Goal: Task Accomplishment & Management: Use online tool/utility

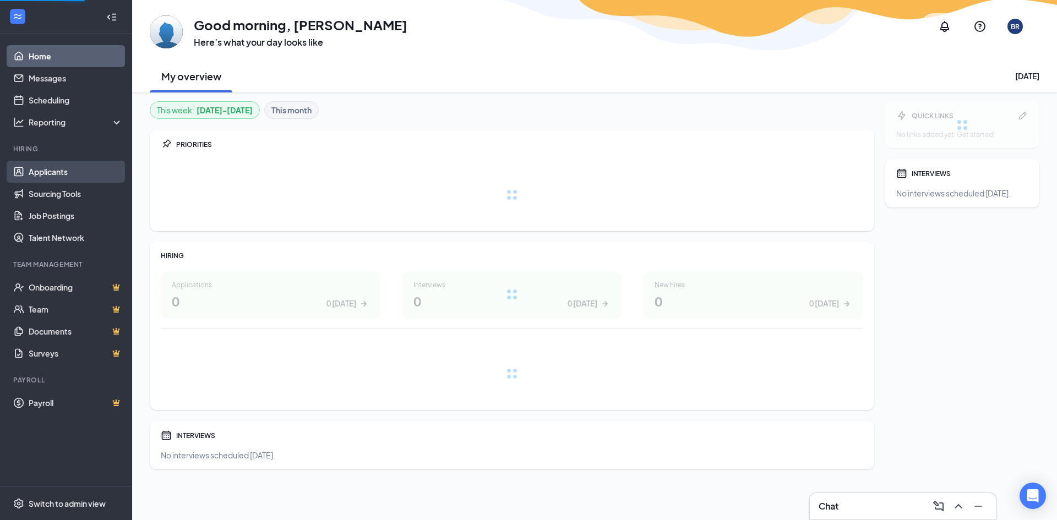
click at [45, 173] on link "Applicants" at bounding box center [76, 172] width 94 height 22
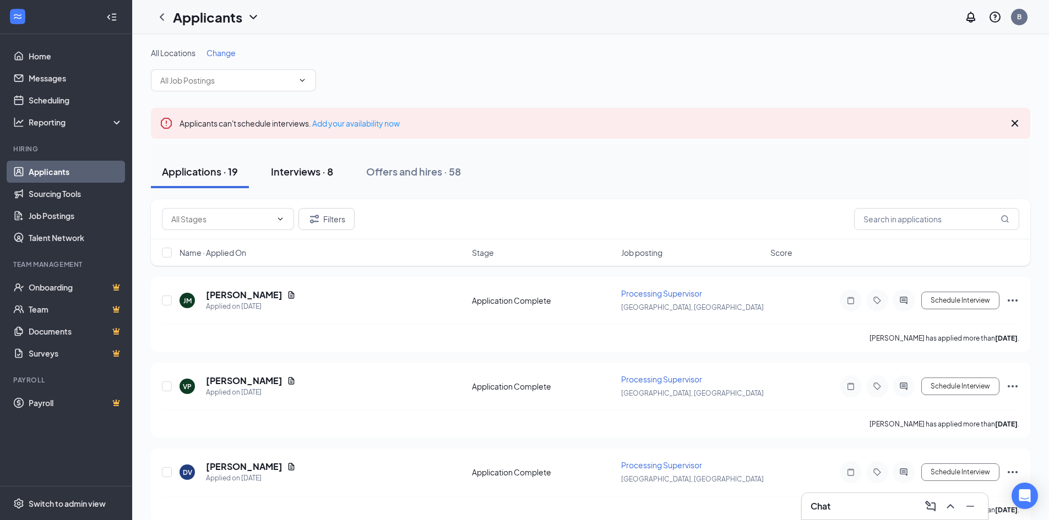
click at [308, 176] on div "Interviews · 8" at bounding box center [302, 172] width 62 height 14
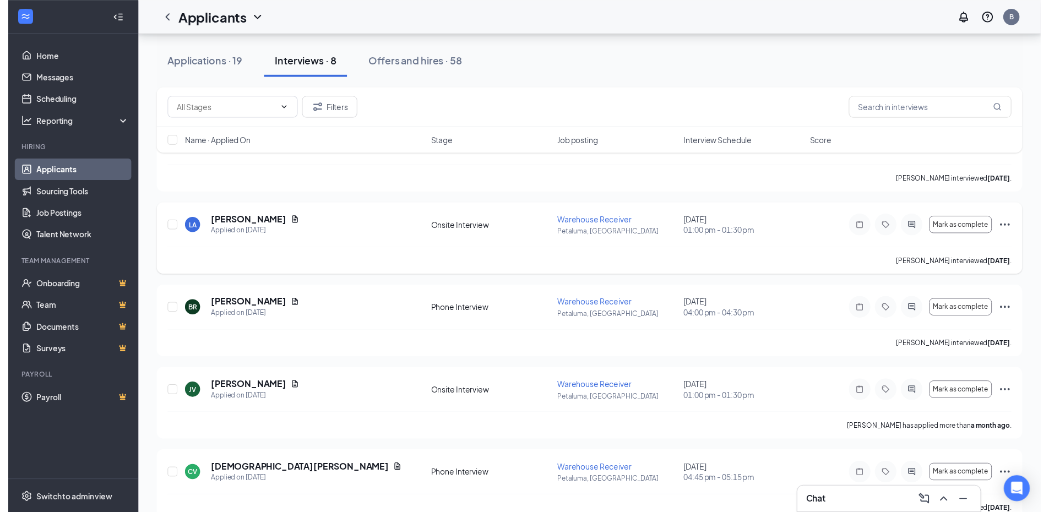
scroll to position [165, 0]
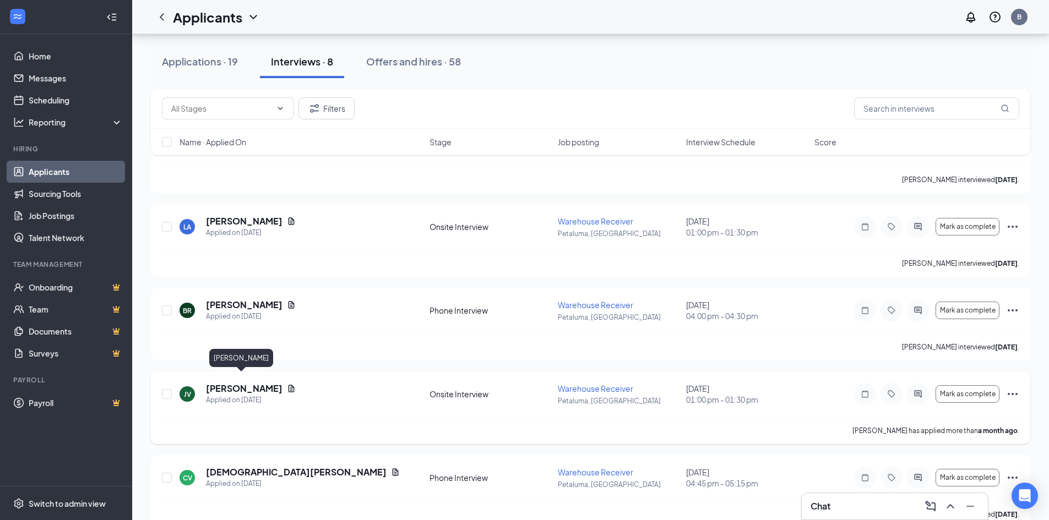
click at [239, 383] on h5 "[PERSON_NAME]" at bounding box center [244, 389] width 77 height 12
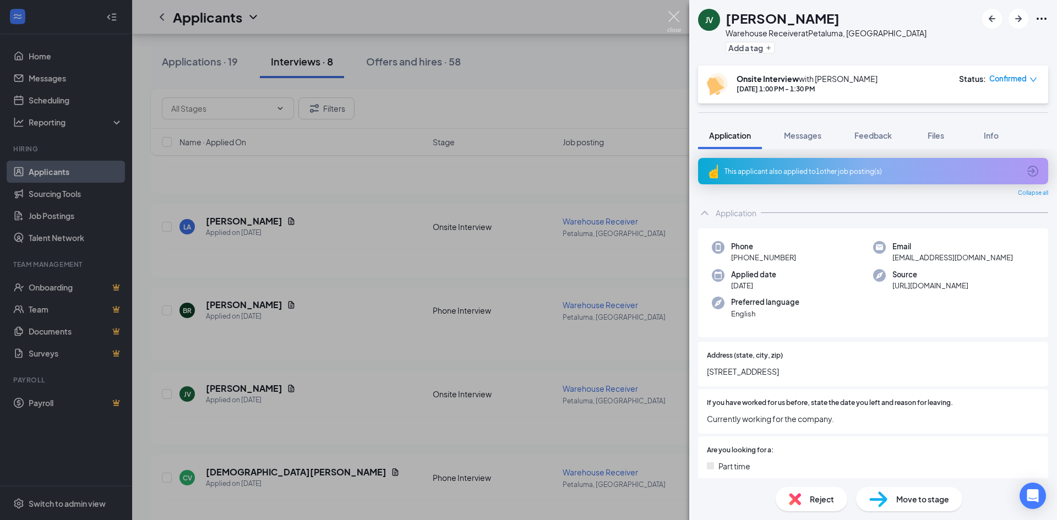
click at [673, 17] on img at bounding box center [674, 21] width 14 height 21
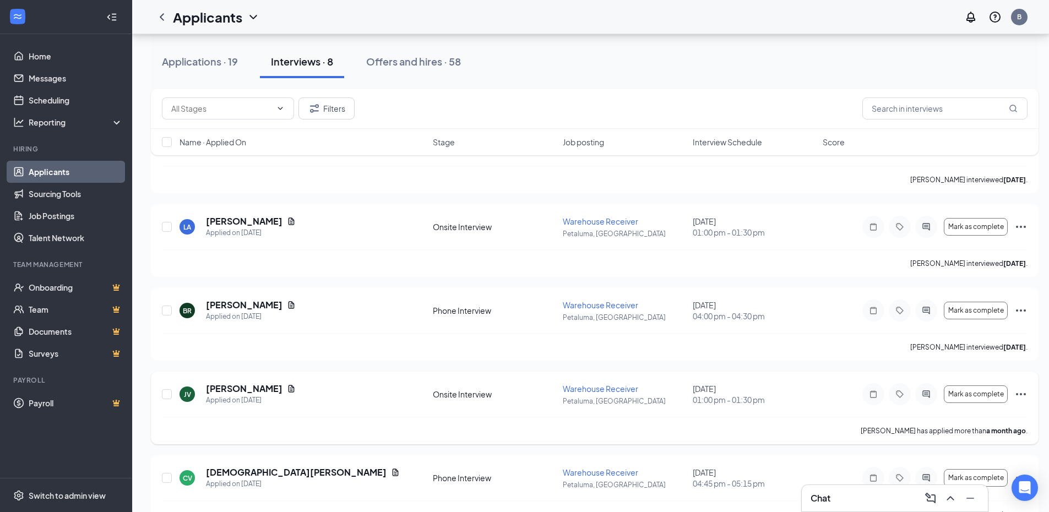
click at [1019, 388] on icon "Ellipses" at bounding box center [1020, 394] width 13 height 13
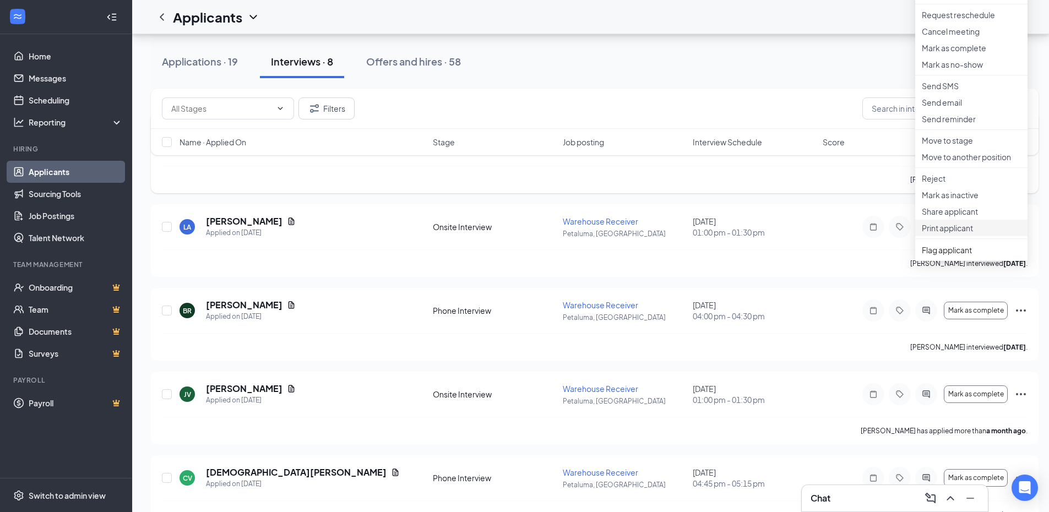
click at [954, 233] on p "Print applicant" at bounding box center [971, 227] width 99 height 11
